Goal: Task Accomplishment & Management: Use online tool/utility

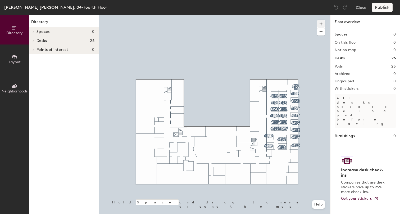
click at [321, 22] on span "button" at bounding box center [321, 24] width 8 height 8
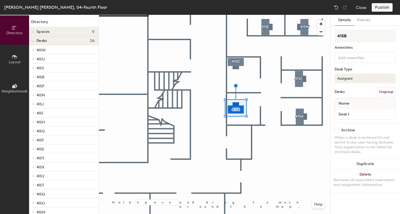
click at [347, 78] on button "Assigned" at bounding box center [365, 79] width 61 height 10
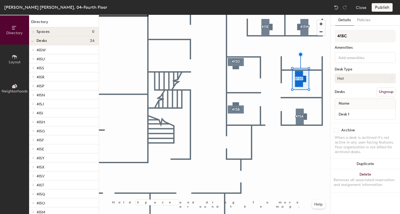
click at [241, 15] on div at bounding box center [214, 15] width 231 height 0
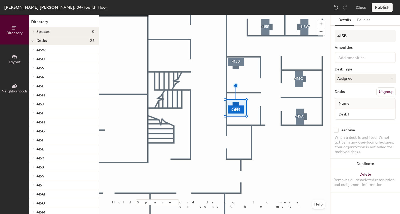
click at [345, 78] on button "Assigned" at bounding box center [365, 79] width 61 height 10
click at [348, 104] on div "Hot" at bounding box center [361, 103] width 53 height 8
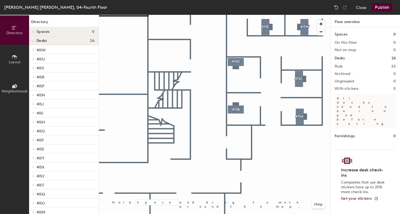
click at [383, 7] on button "Publish" at bounding box center [382, 7] width 21 height 8
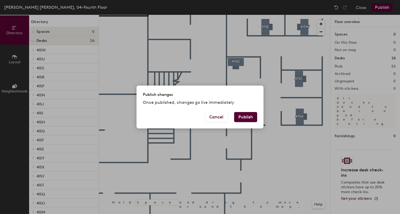
click at [245, 116] on button "Publish" at bounding box center [245, 117] width 23 height 10
